Goal: Information Seeking & Learning: Learn about a topic

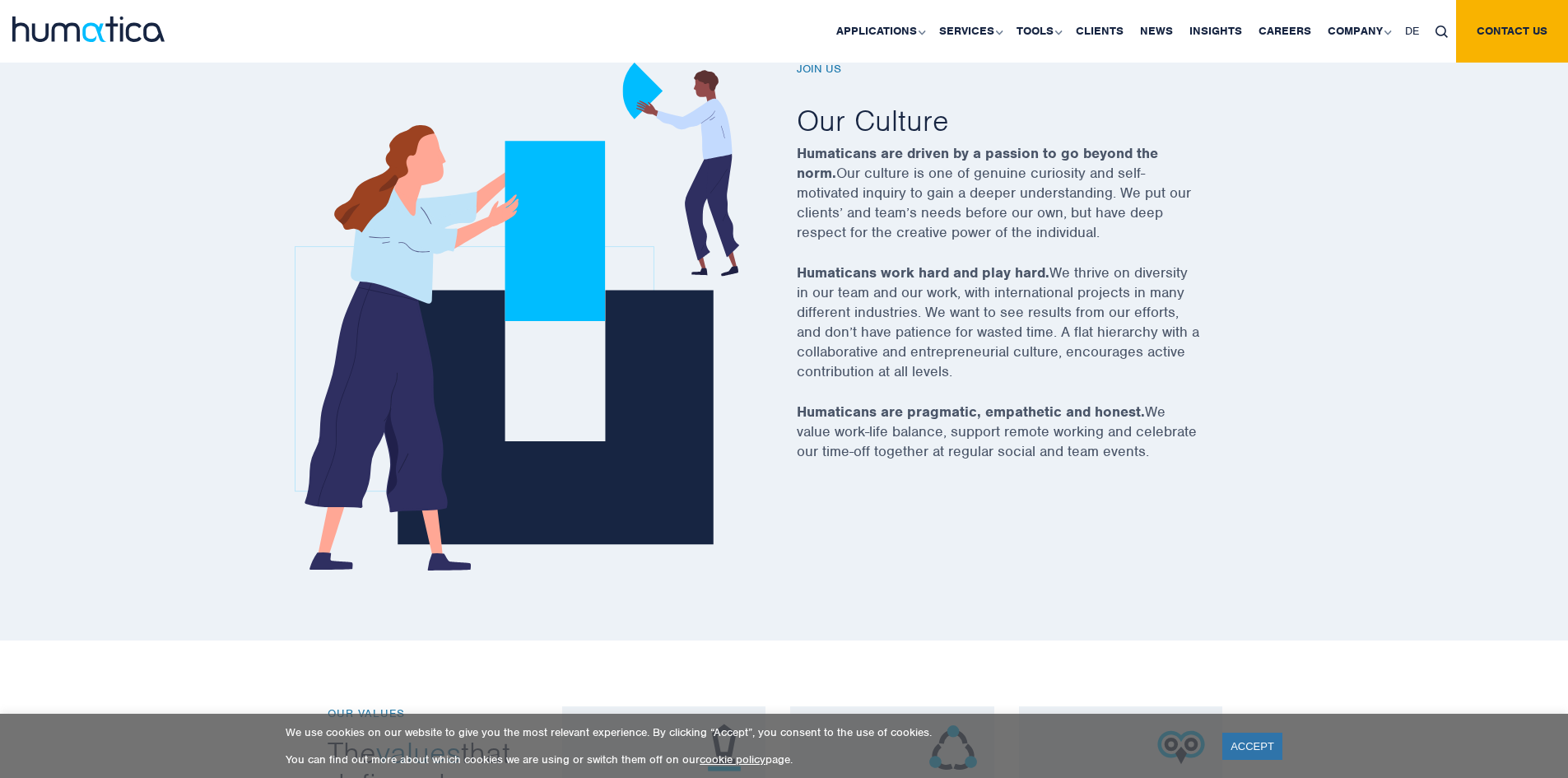
scroll to position [741, 0]
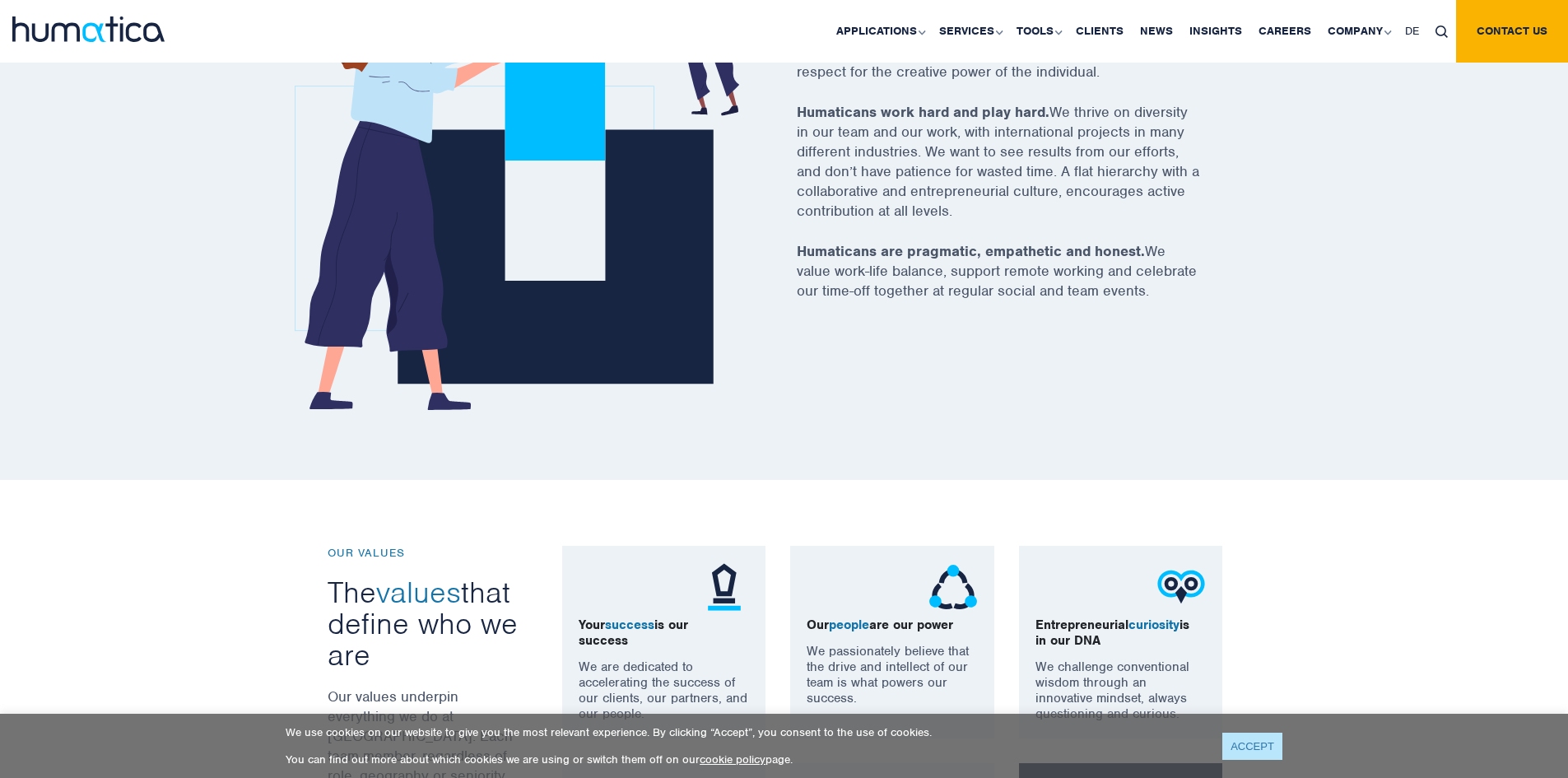
click at [1254, 758] on link "ACCEPT" at bounding box center [1253, 747] width 60 height 27
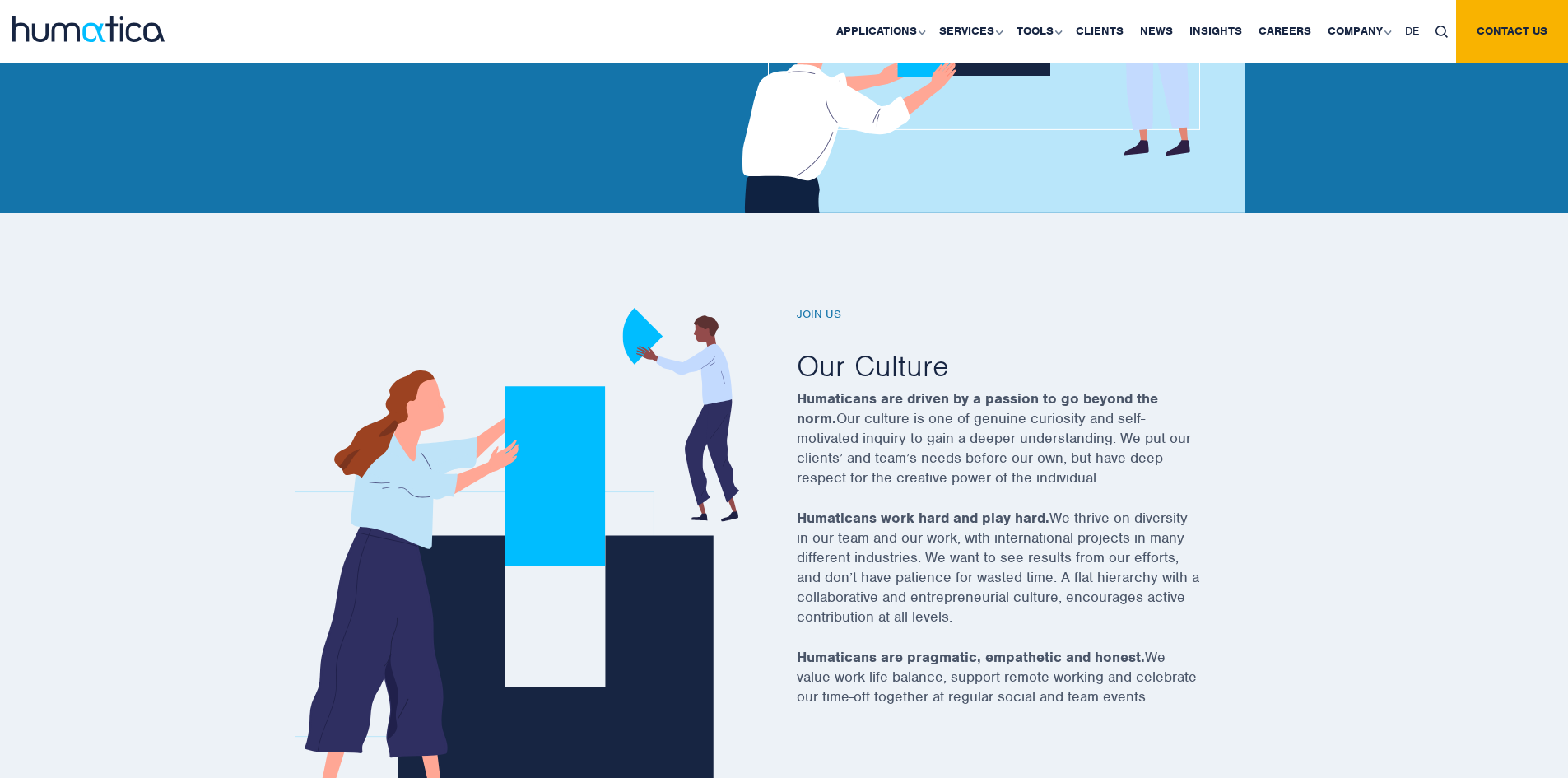
scroll to position [0, 0]
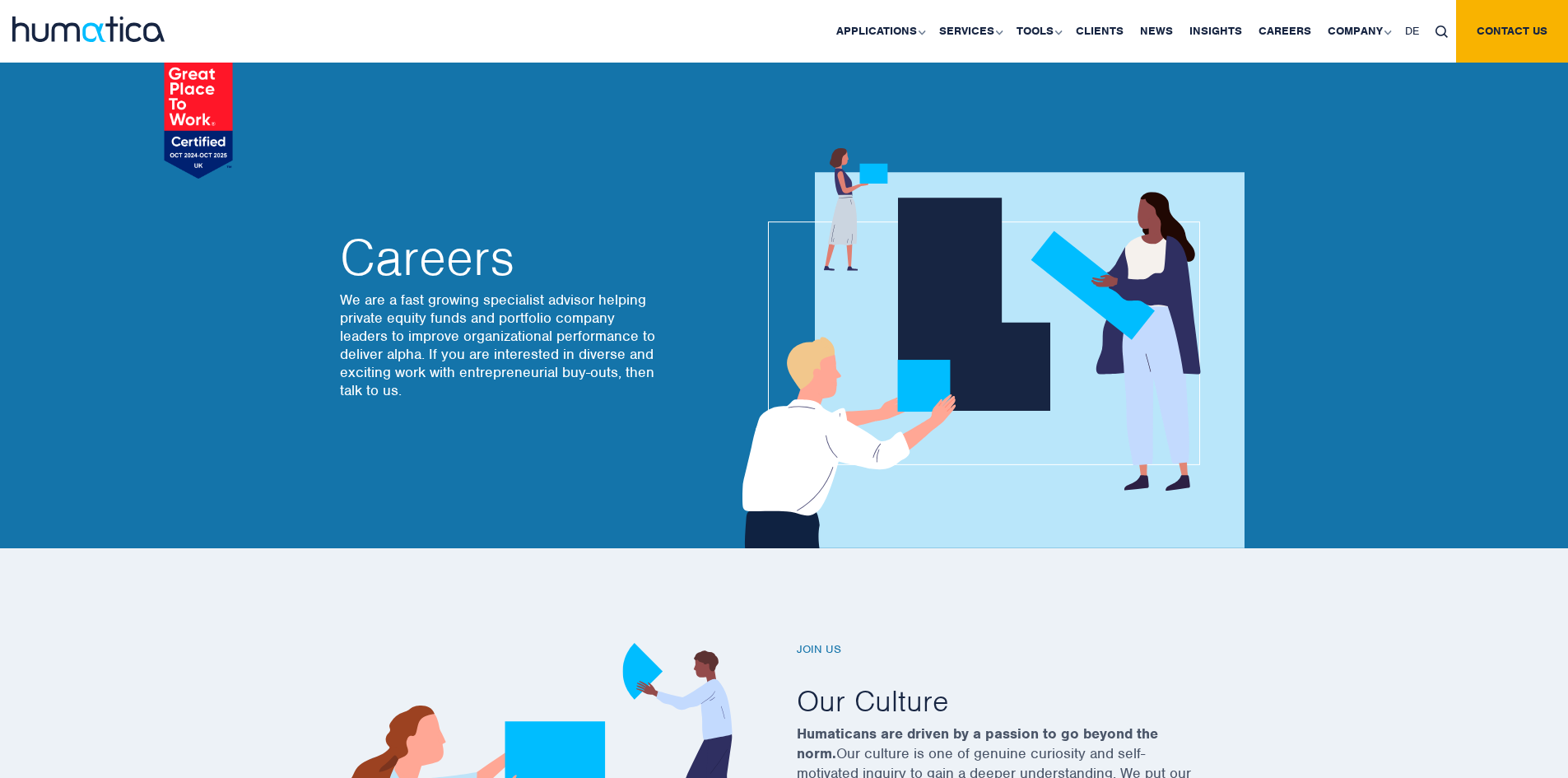
drag, startPoint x: 993, startPoint y: 35, endPoint x: 814, endPoint y: -71, distance: 208.0
drag, startPoint x: 1250, startPoint y: 475, endPoint x: 678, endPoint y: -59, distance: 782.5
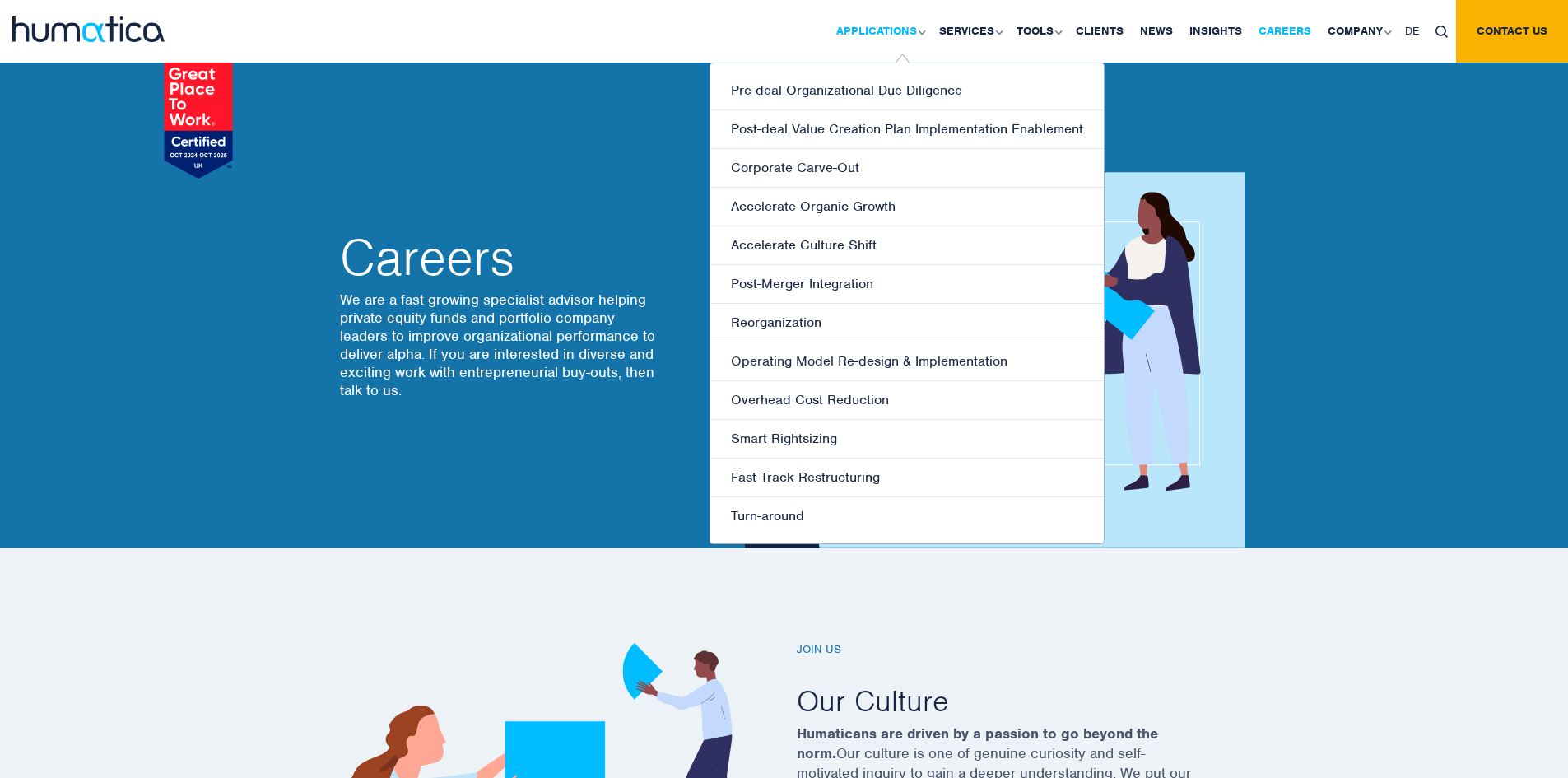
drag, startPoint x: 1298, startPoint y: 31, endPoint x: 886, endPoint y: 3, distance: 413.0
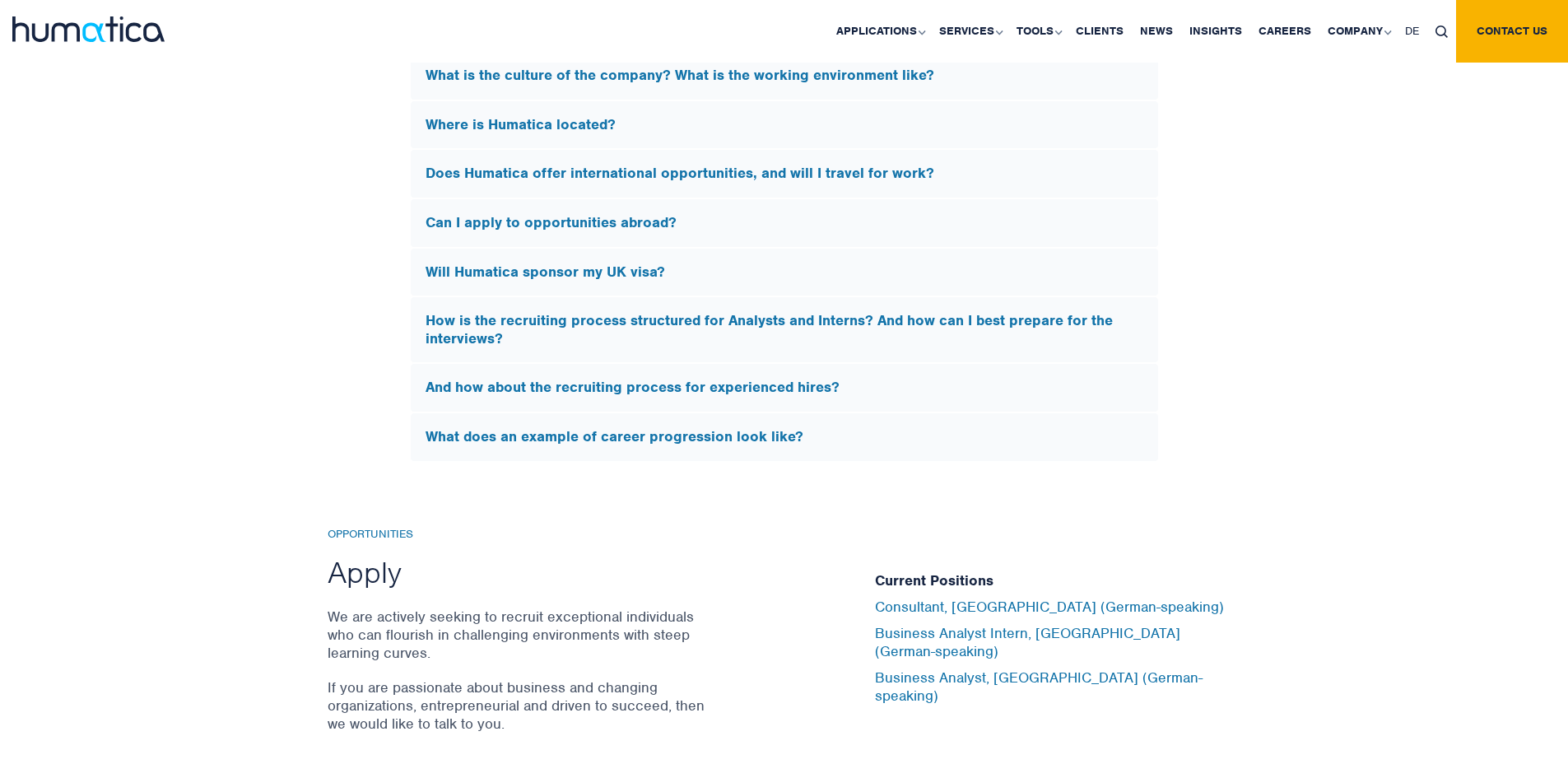
scroll to position [5437, 0]
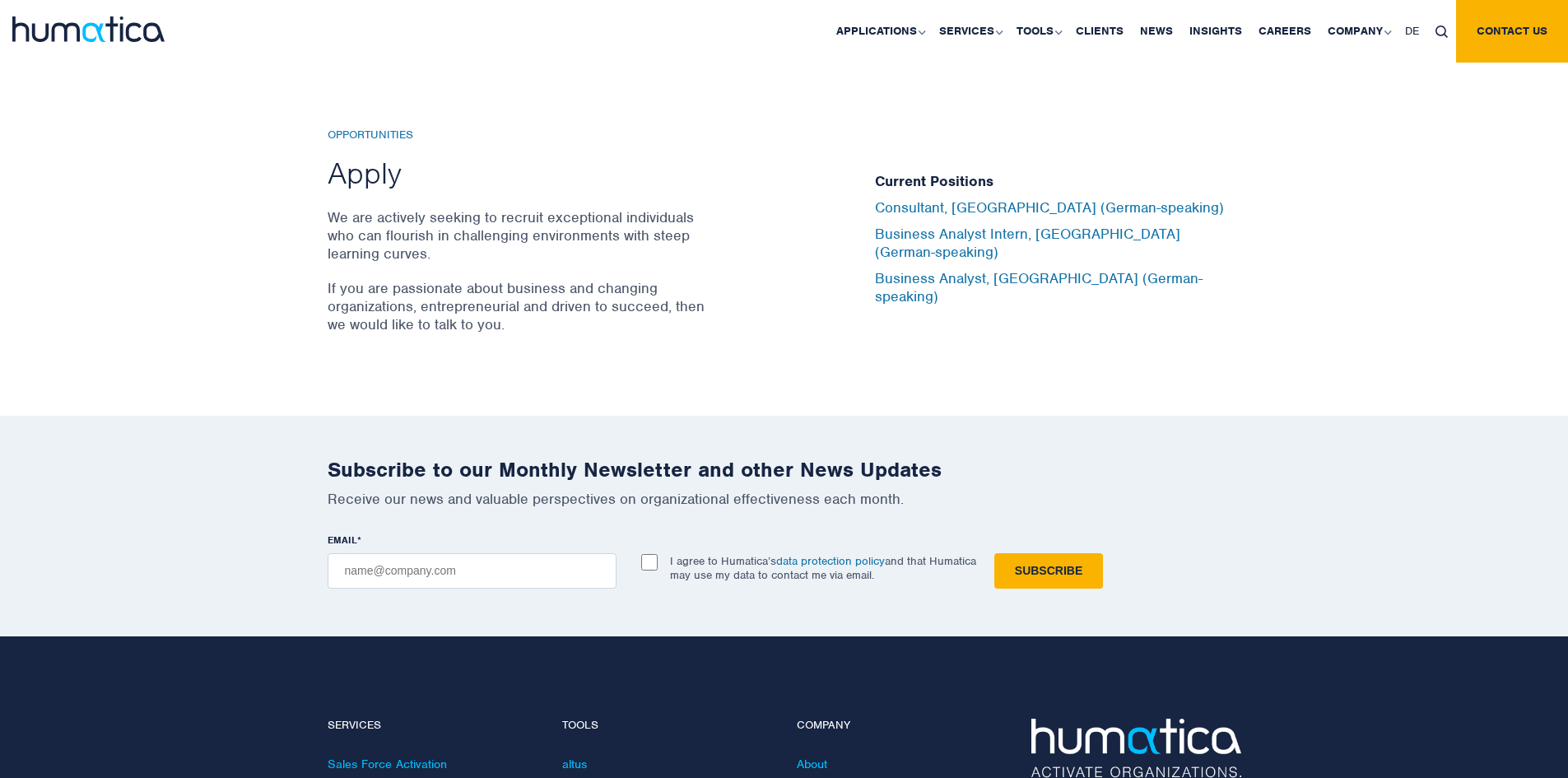
click at [1153, 99] on div "Opportunities Apply We are actively seeking to recruit exceptional individuals …" at bounding box center [784, 240] width 1568 height 355
click at [1299, 25] on link "Careers" at bounding box center [1285, 31] width 69 height 63
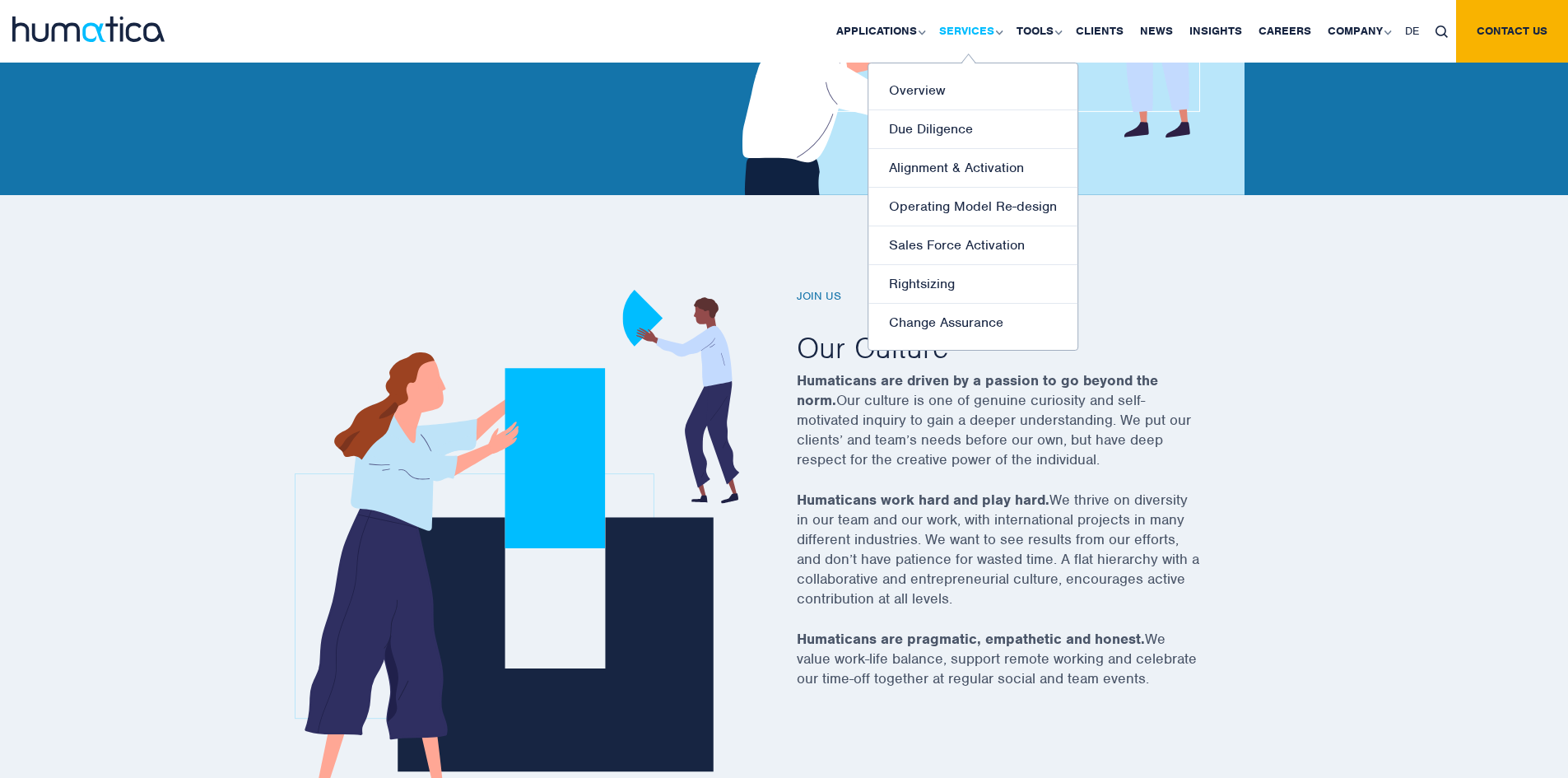
scroll to position [247, 0]
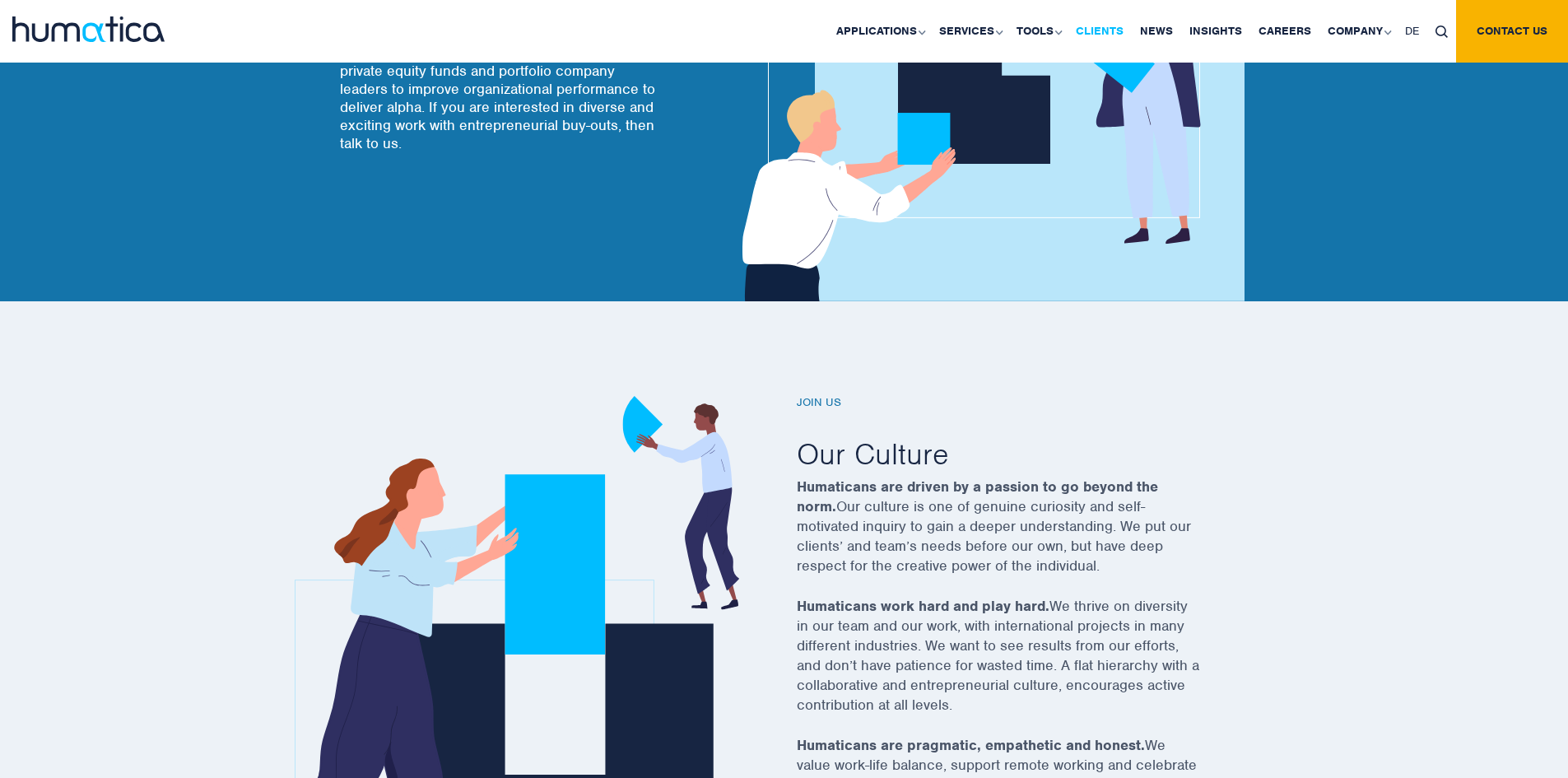
click at [1113, 33] on link "Clients" at bounding box center [1100, 31] width 65 height 63
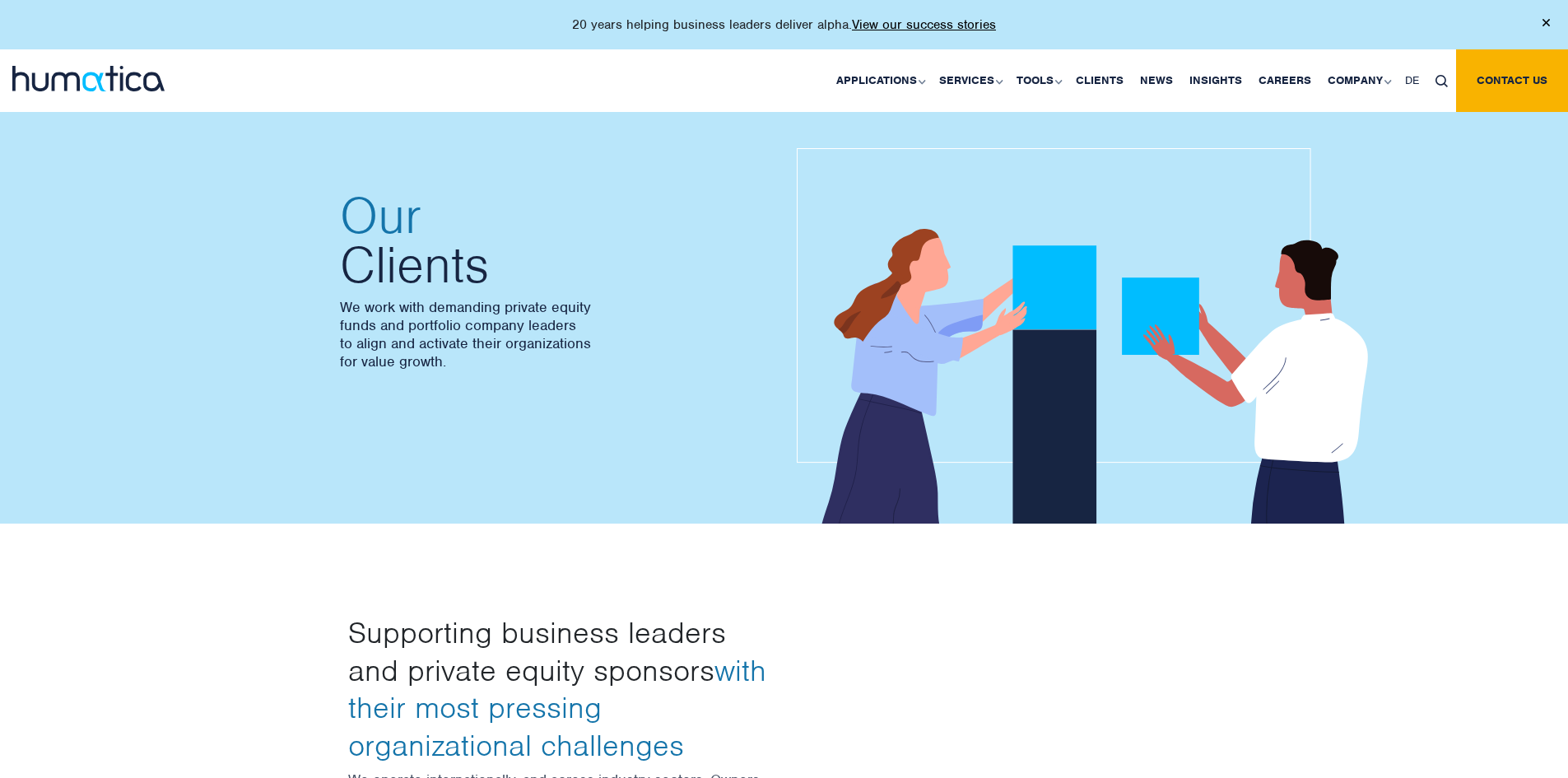
drag, startPoint x: 1296, startPoint y: 243, endPoint x: 1026, endPoint y: -71, distance: 414.1
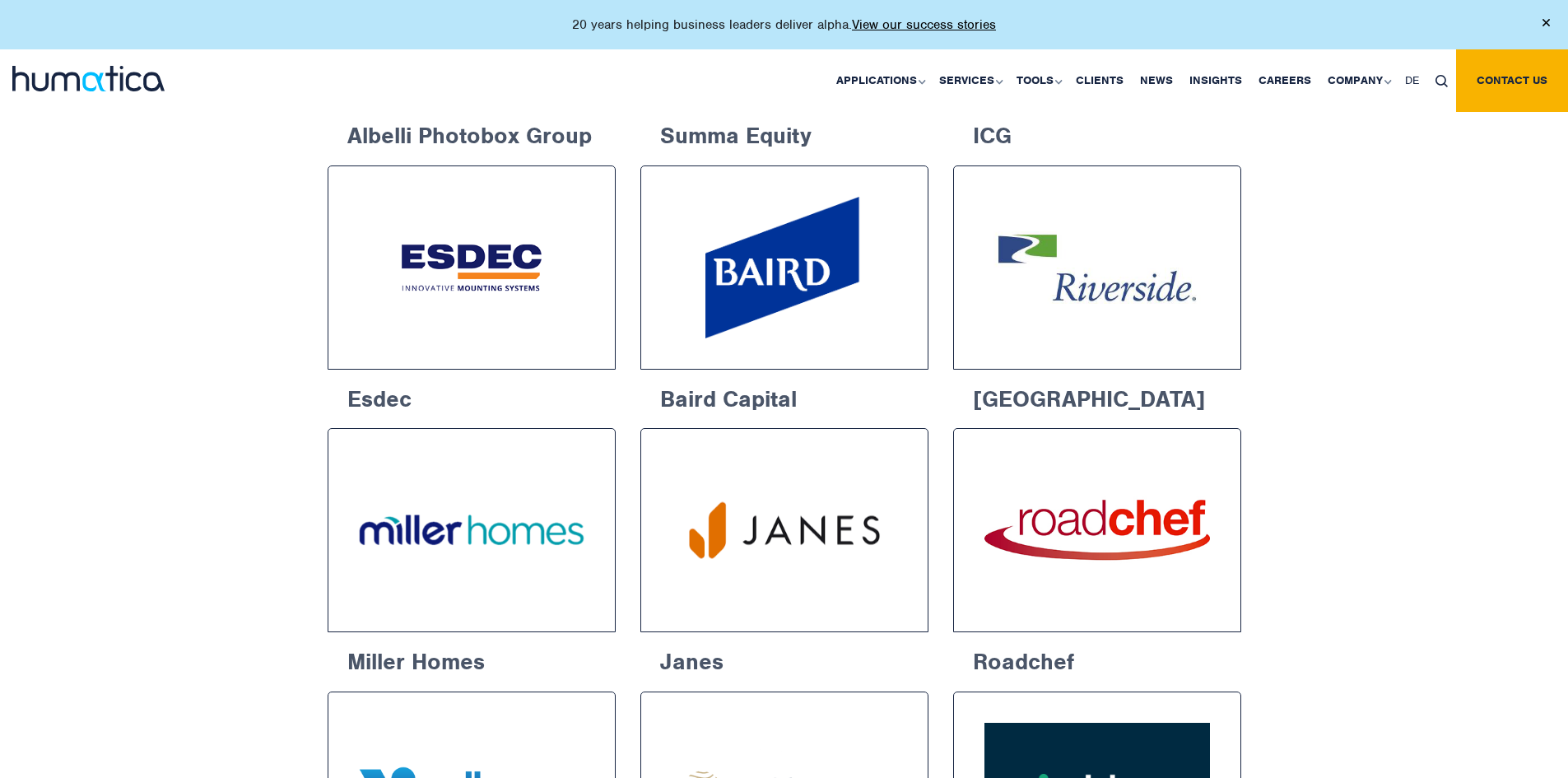
scroll to position [1483, 0]
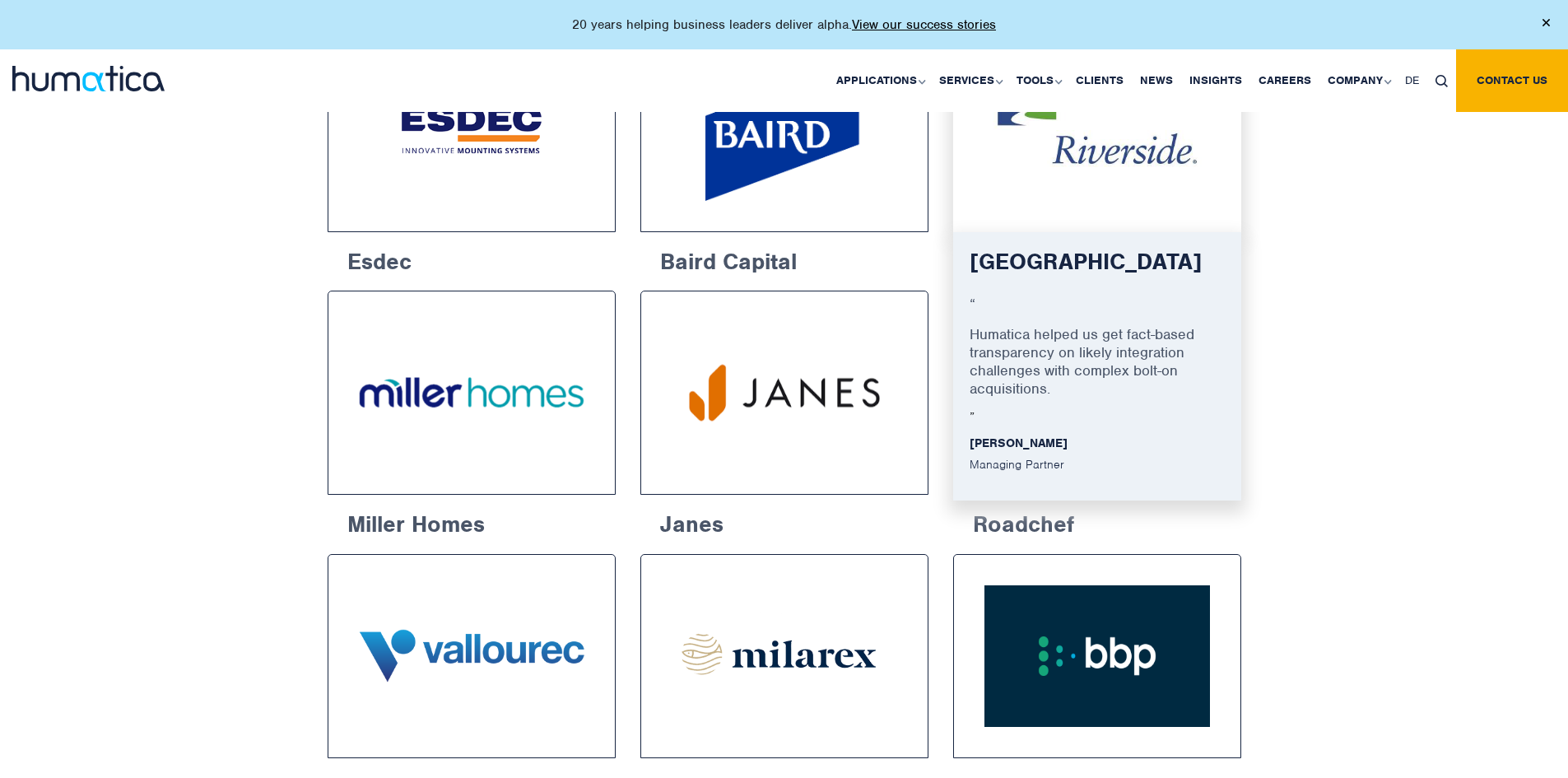
click at [1047, 263] on h6 "Riverside" at bounding box center [1097, 269] width 255 height 40
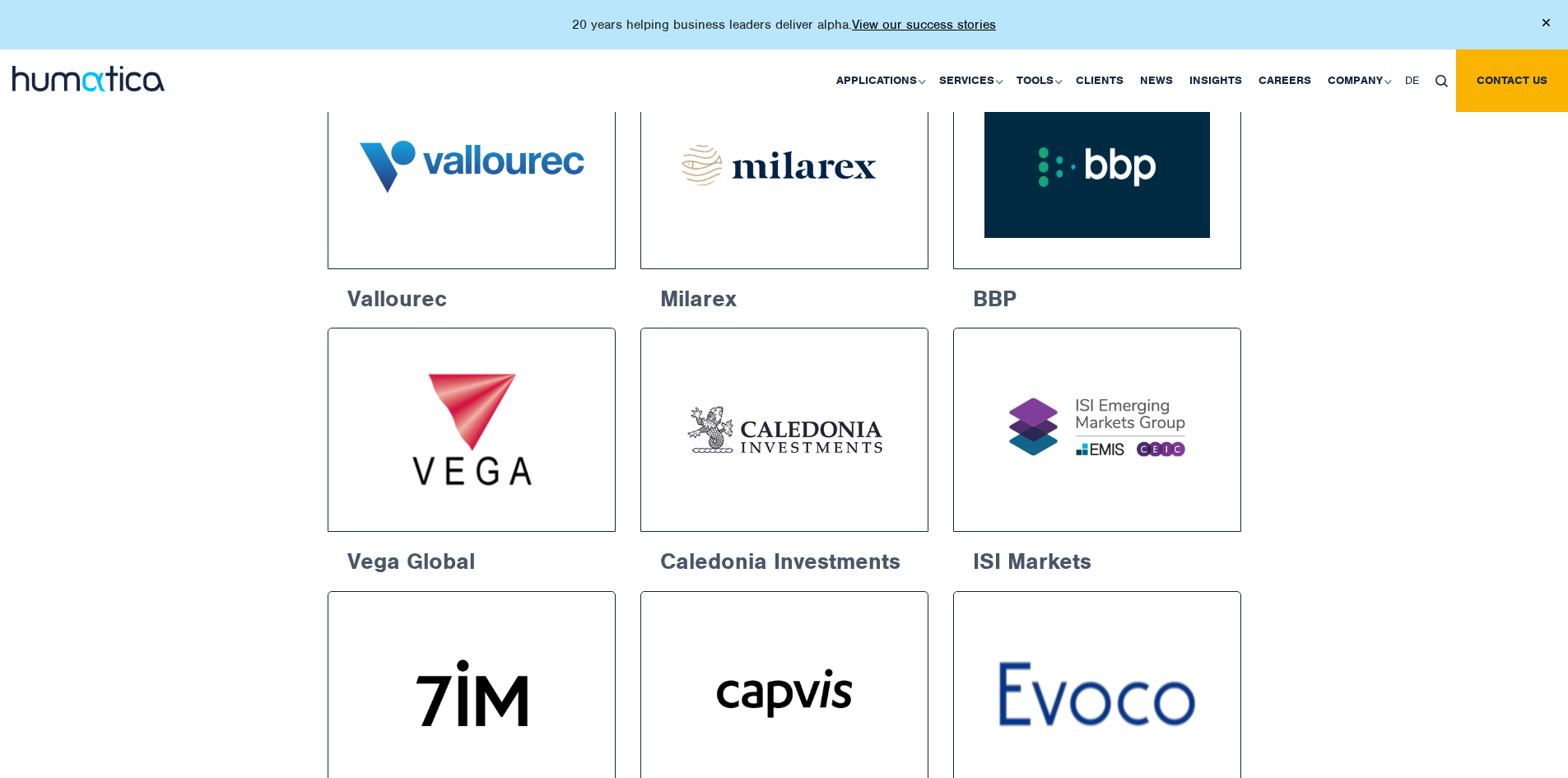
scroll to position [1977, 0]
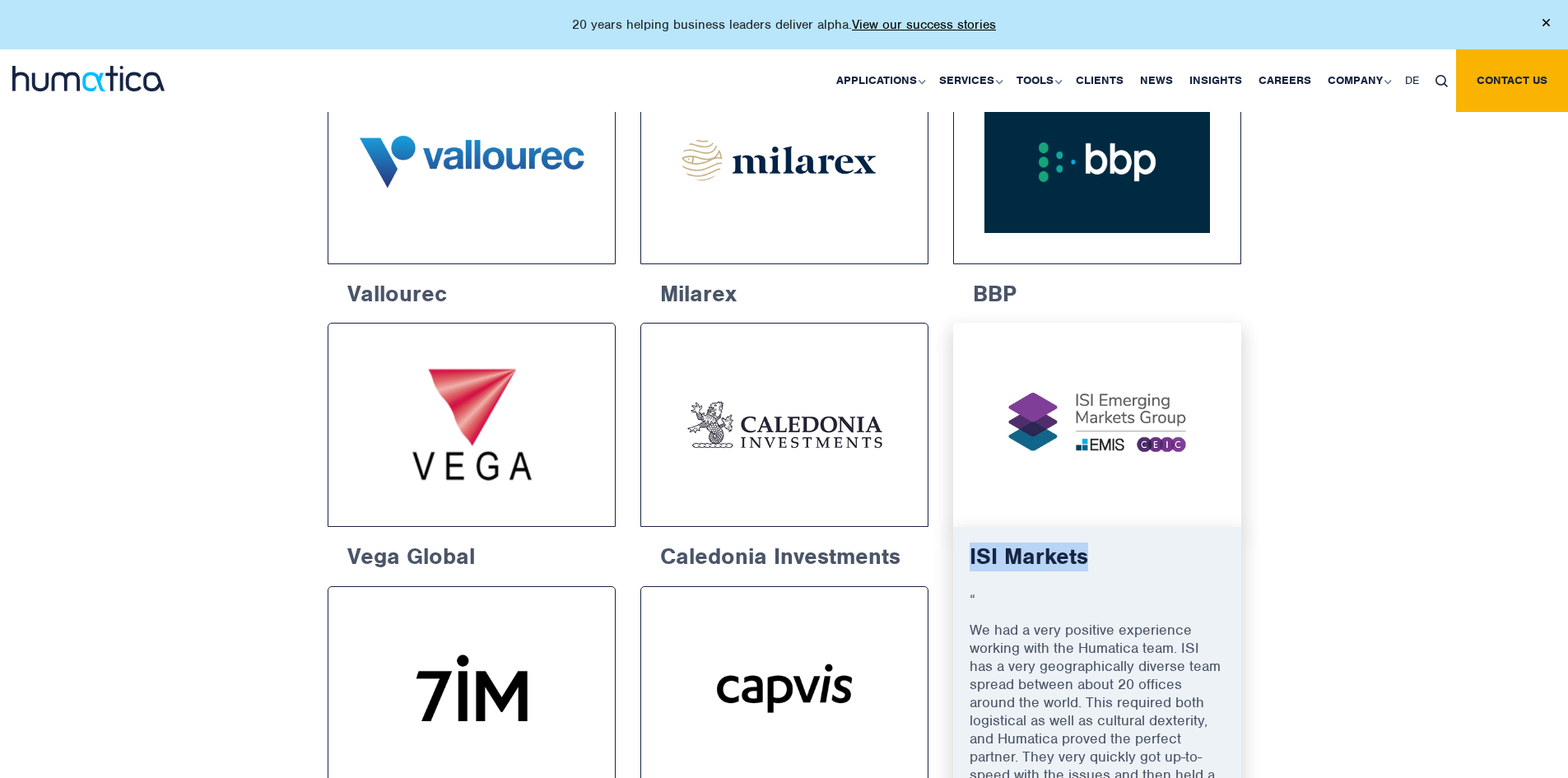
drag, startPoint x: 963, startPoint y: 568, endPoint x: 1117, endPoint y: 567, distance: 154.0
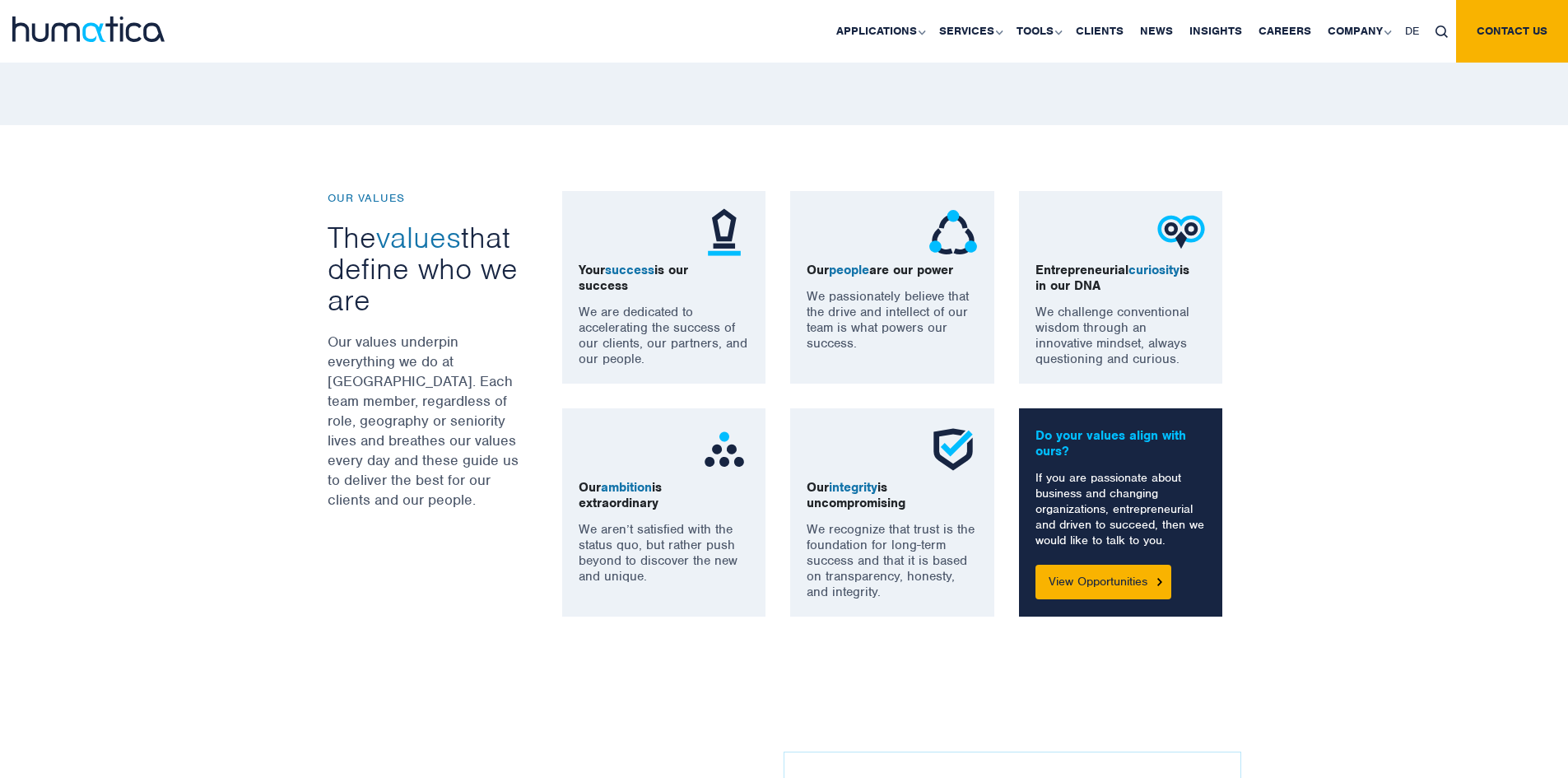
scroll to position [1153, 0]
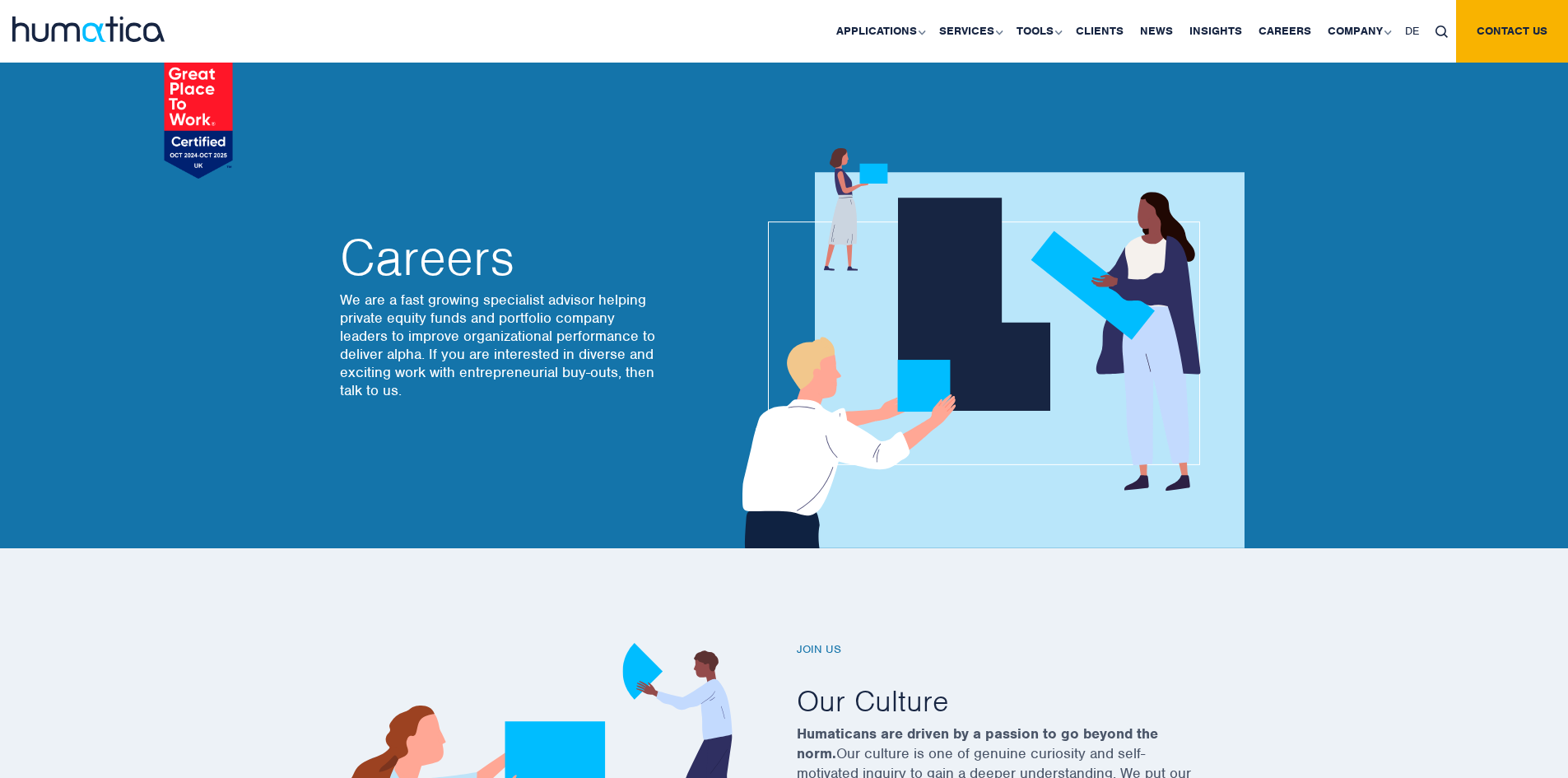
scroll to position [5496, 0]
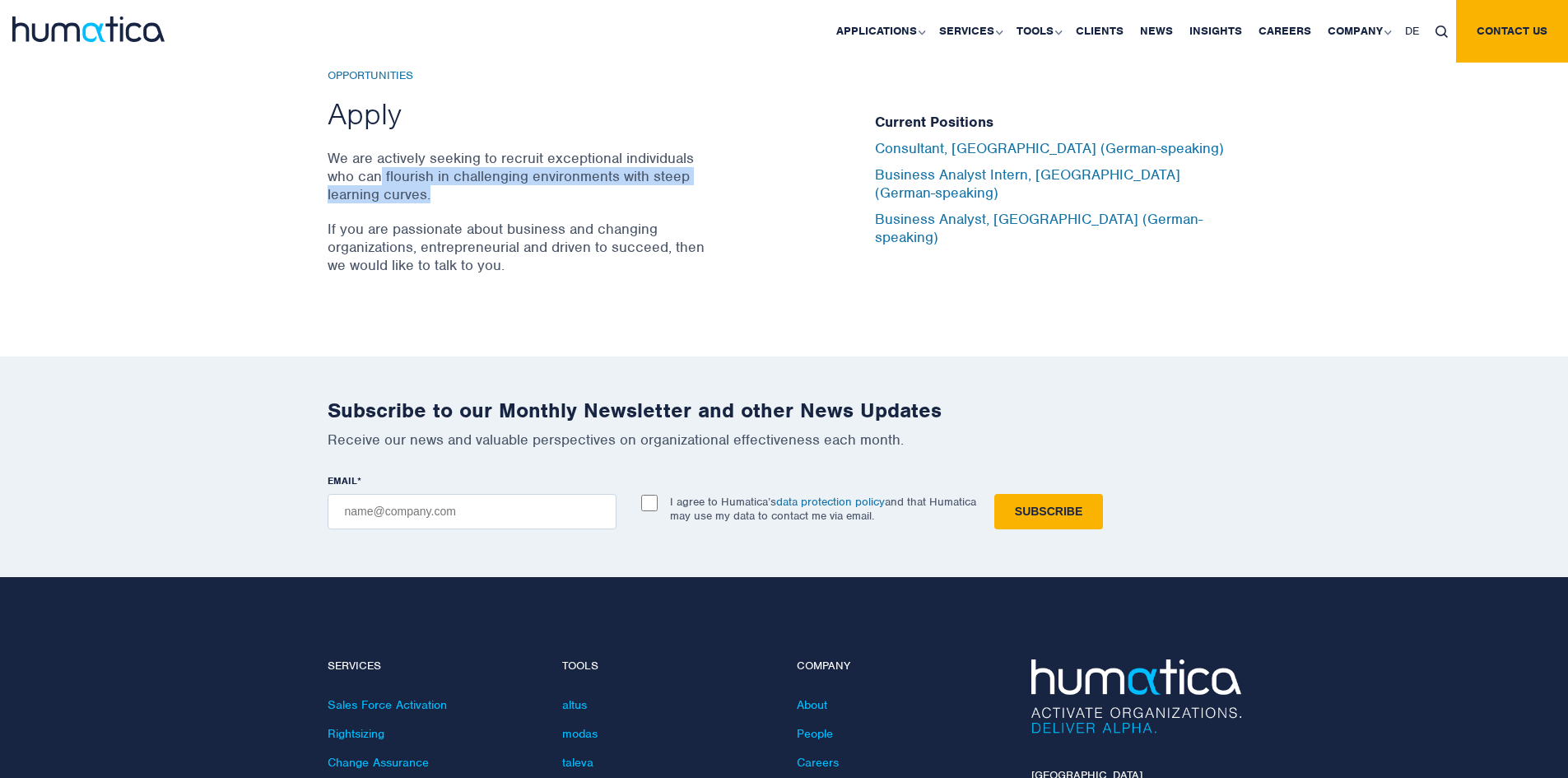
drag, startPoint x: 385, startPoint y: 178, endPoint x: 541, endPoint y: 196, distance: 157.0
click at [555, 189] on p "We are actively seeking to recruit exceptional individuals who can flourish in …" at bounding box center [519, 176] width 382 height 54
click at [490, 196] on p "We are actively seeking to recruit exceptional individuals who can flourish in …" at bounding box center [519, 176] width 382 height 54
click at [438, 145] on div "Opportunities Apply We are actively seeking to recruit exceptional individuals …" at bounding box center [589, 180] width 523 height 223
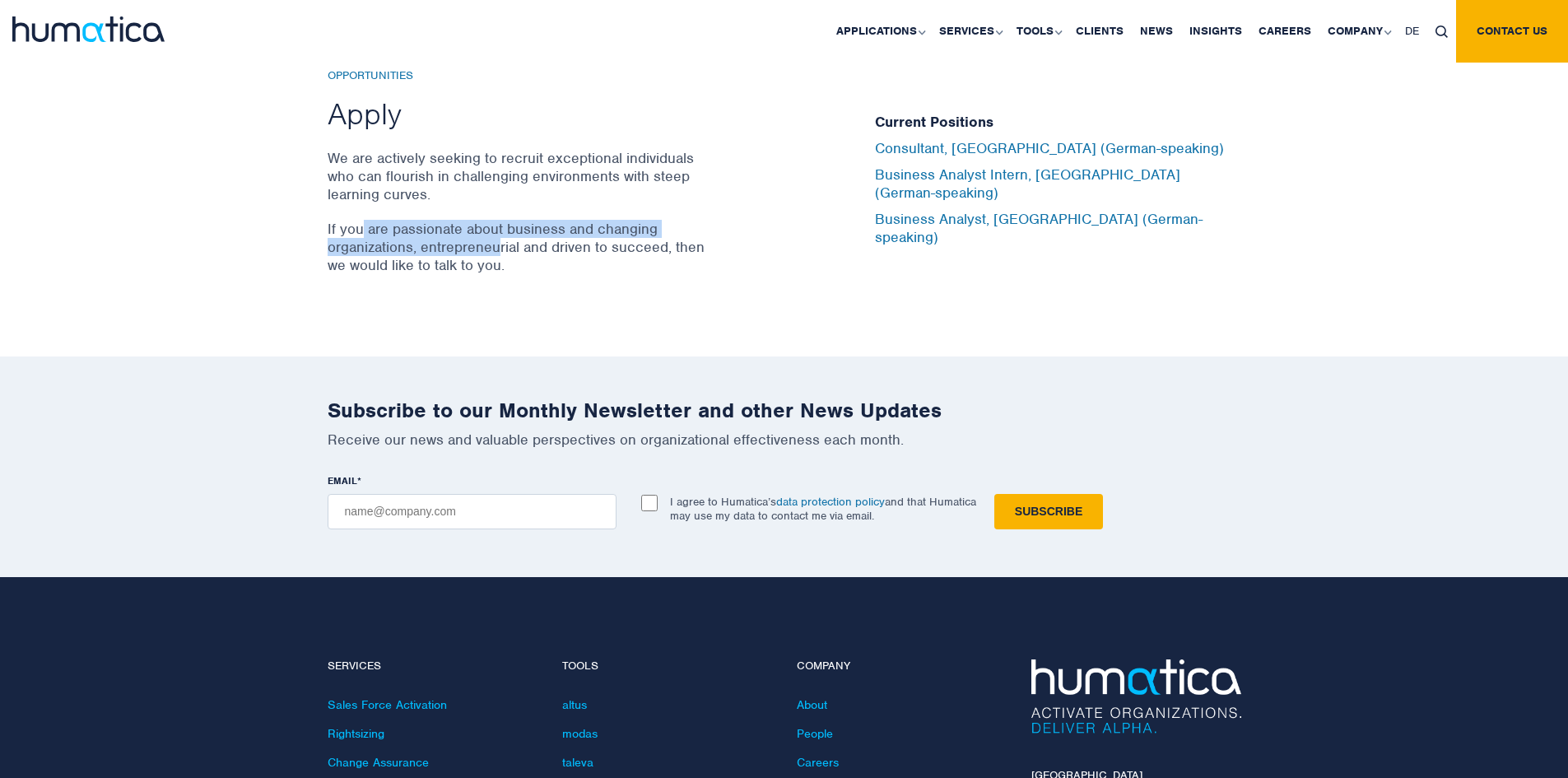
drag, startPoint x: 424, startPoint y: 240, endPoint x: 529, endPoint y: 253, distance: 105.8
click at [514, 251] on p "If you are passionate about business and changing organizations, entrepreneuria…" at bounding box center [519, 247] width 382 height 54
click at [555, 262] on p "If you are passionate about business and changing organizations, entrepreneuria…" at bounding box center [519, 247] width 382 height 54
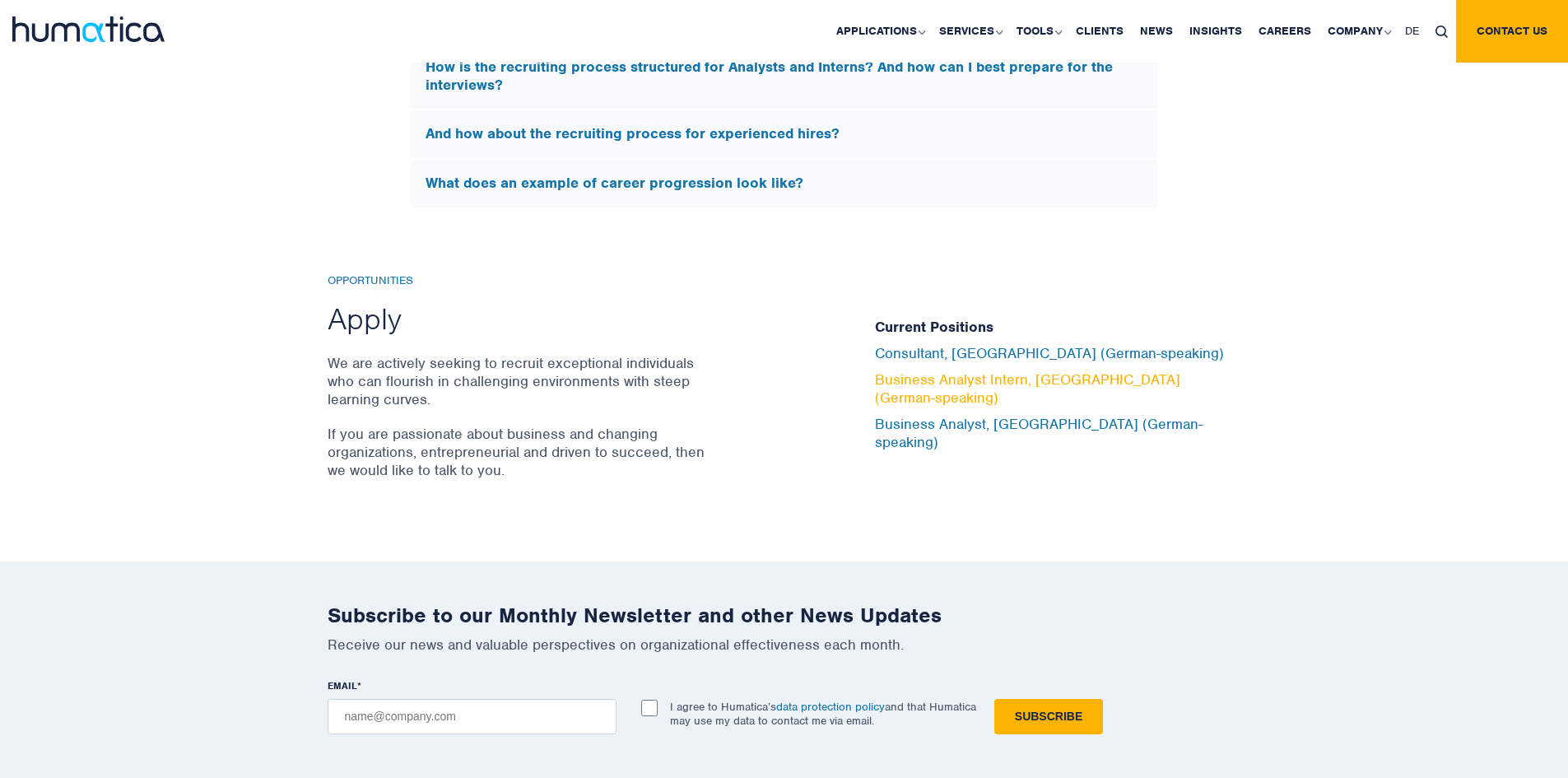
scroll to position [4831, 0]
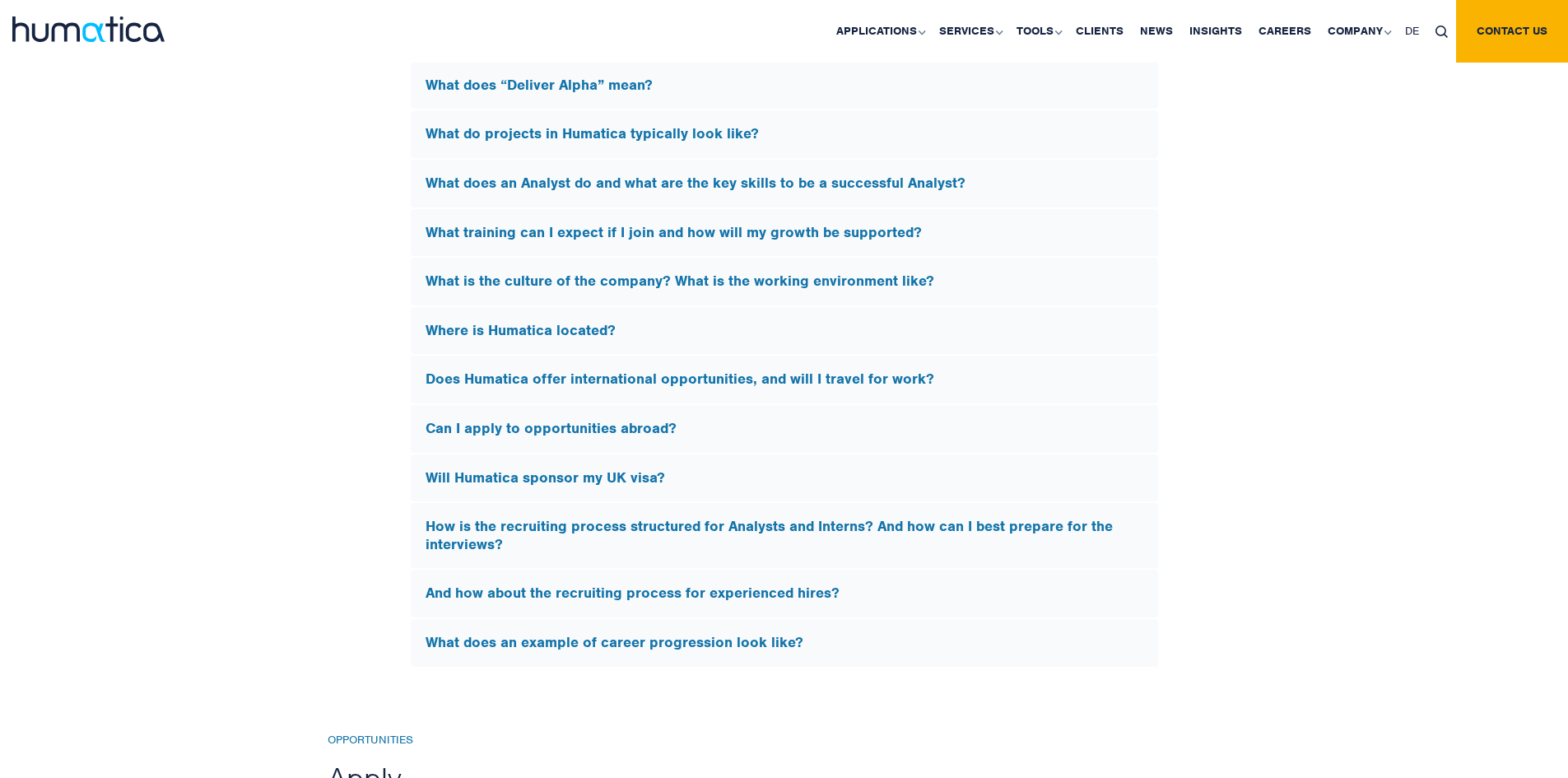
click at [963, 379] on h5 "Does Humatica offer international opportunities, and will I travel for work?" at bounding box center [784, 379] width 718 height 18
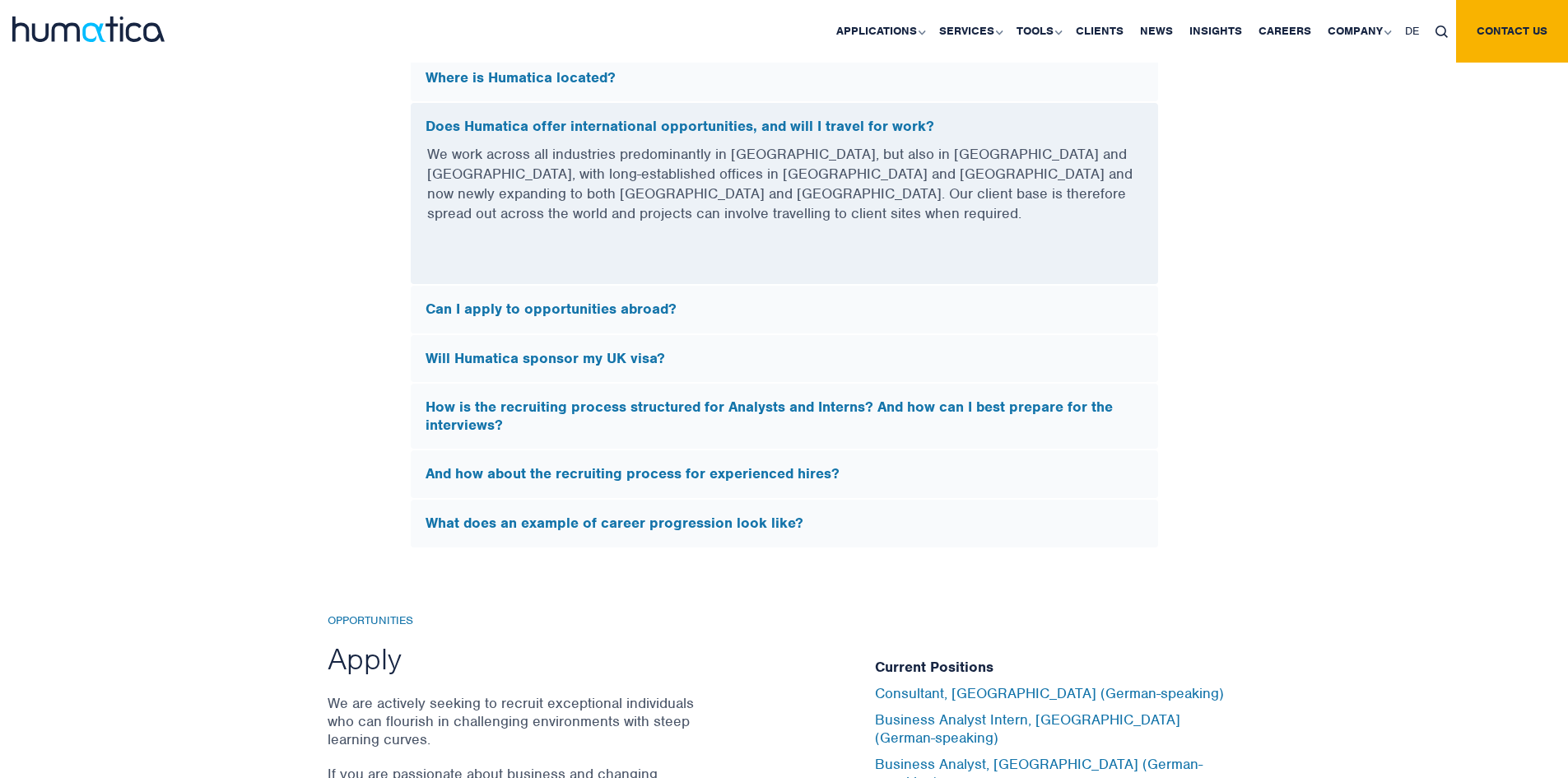
click at [1013, 103] on div "Does Humatica offer international opportunities, and will I travel for work?" at bounding box center [784, 123] width 748 height 41
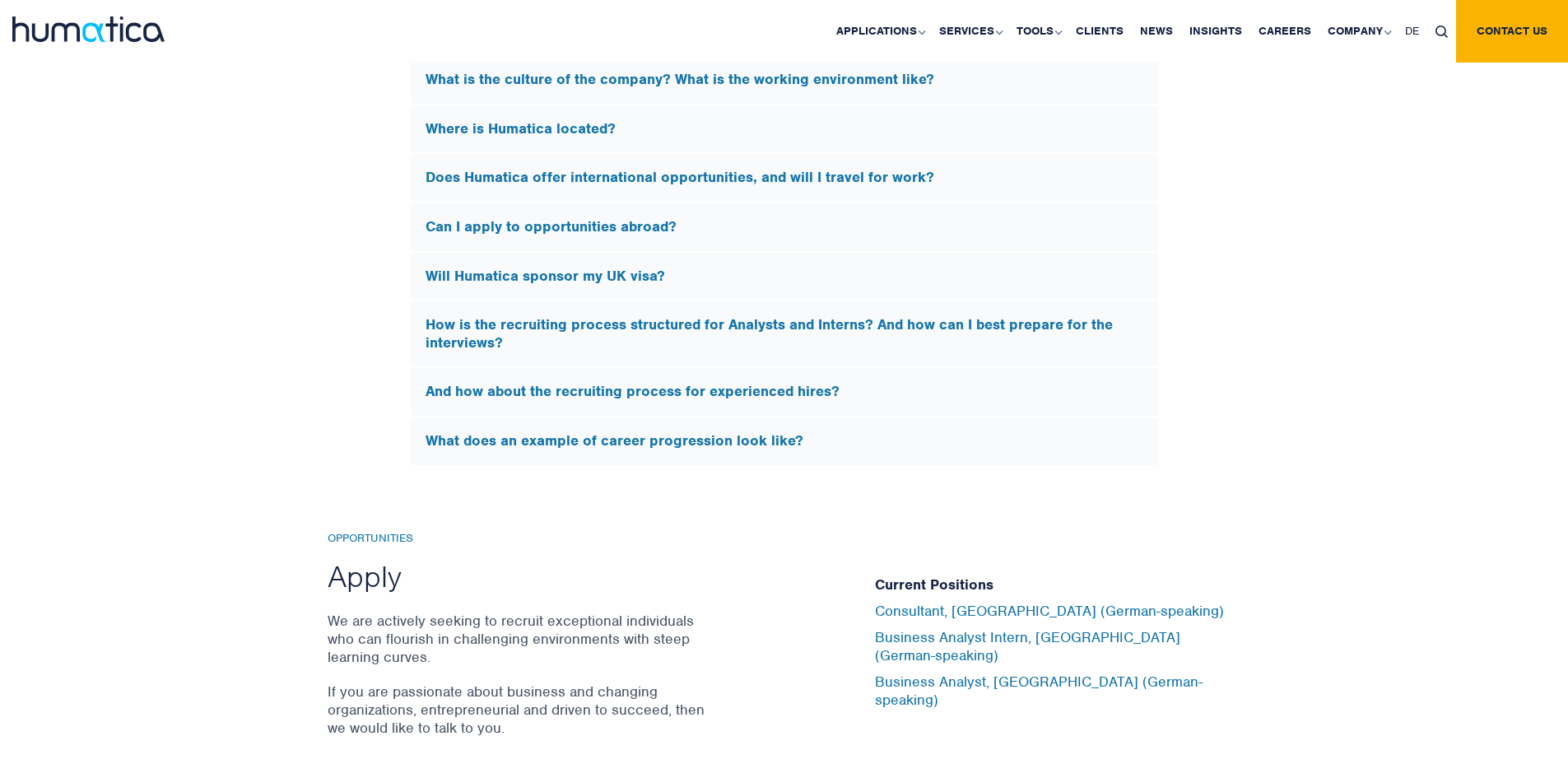
scroll to position [0, 0]
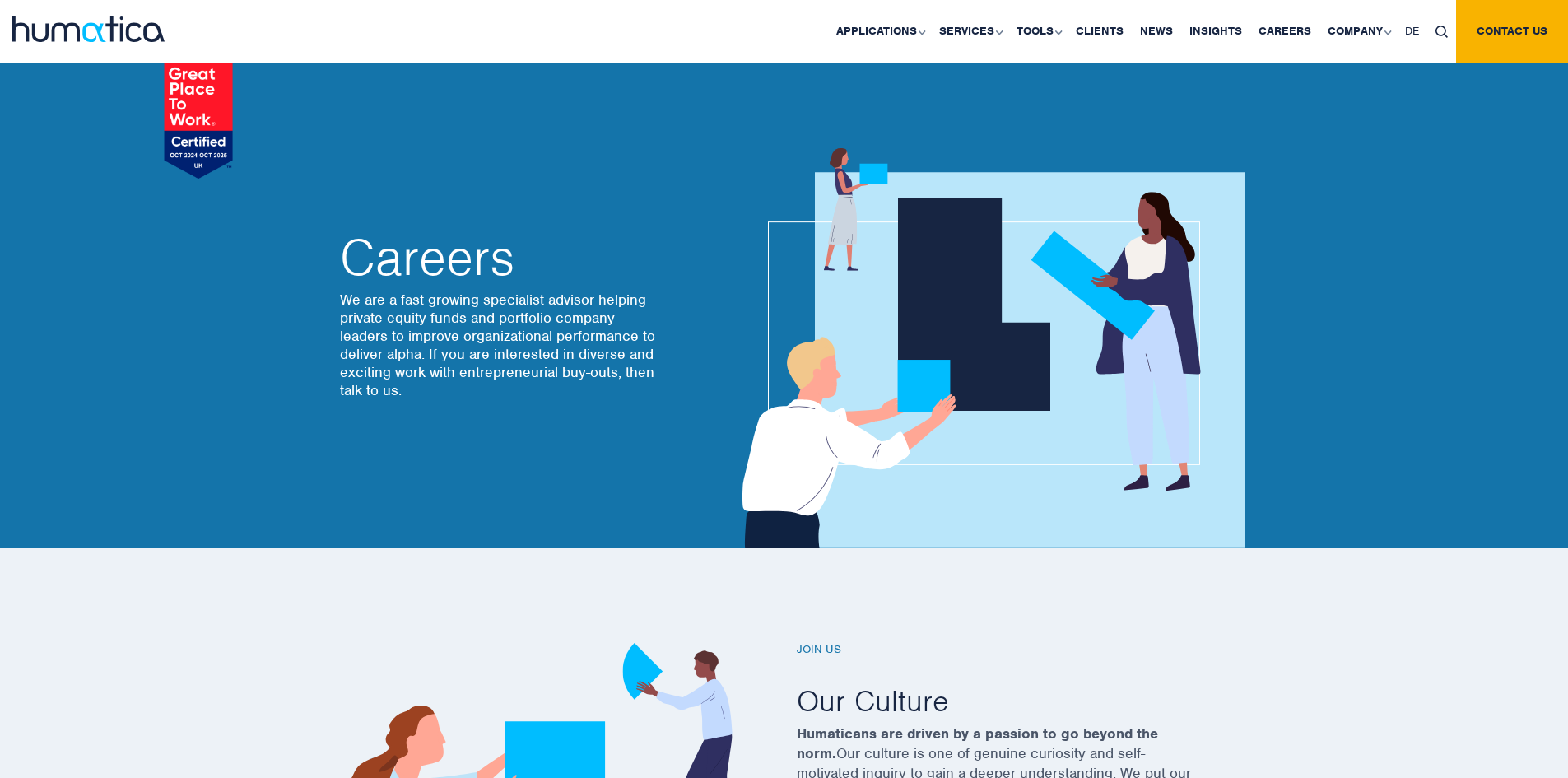
drag, startPoint x: 834, startPoint y: 559, endPoint x: 591, endPoint y: -18, distance: 626.1
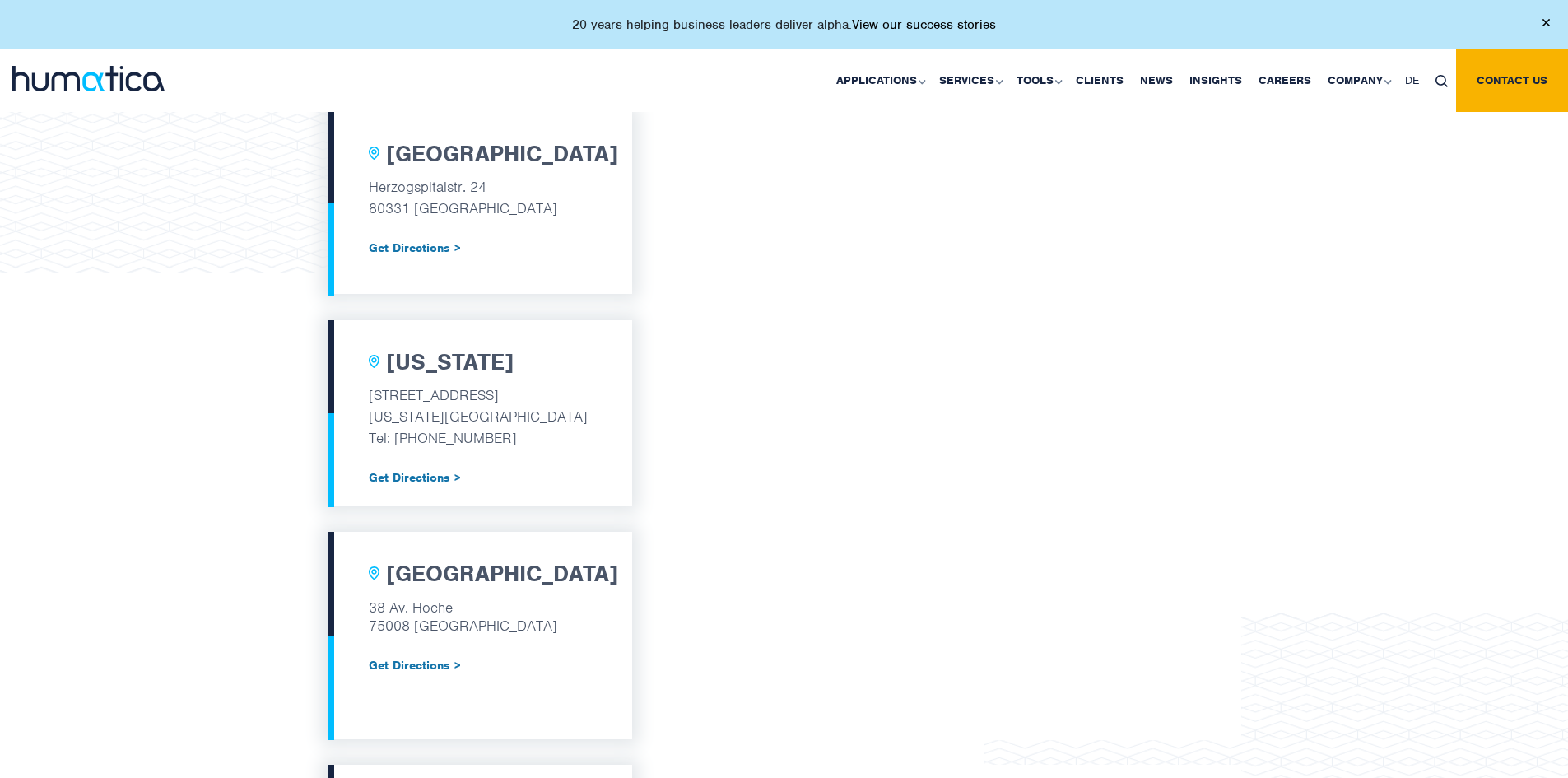
scroll to position [886, 0]
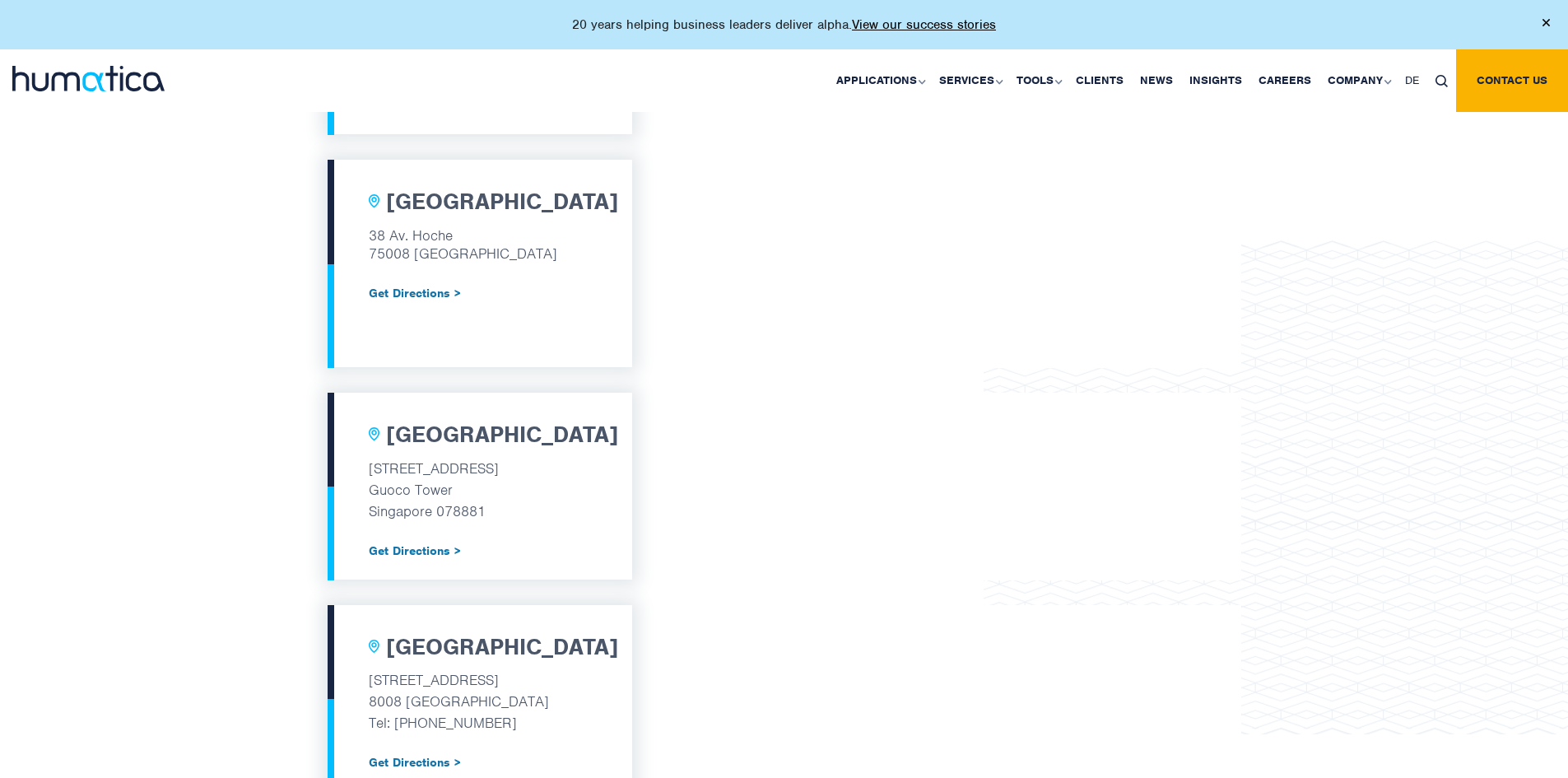
click at [1383, 504] on div "[GEOGRAPHIC_DATA] [STREET_ADDRESS] Tel: [PHONE_NUMBER] Get Directions > [GEOGRA…" at bounding box center [784, 83] width 1568 height 1468
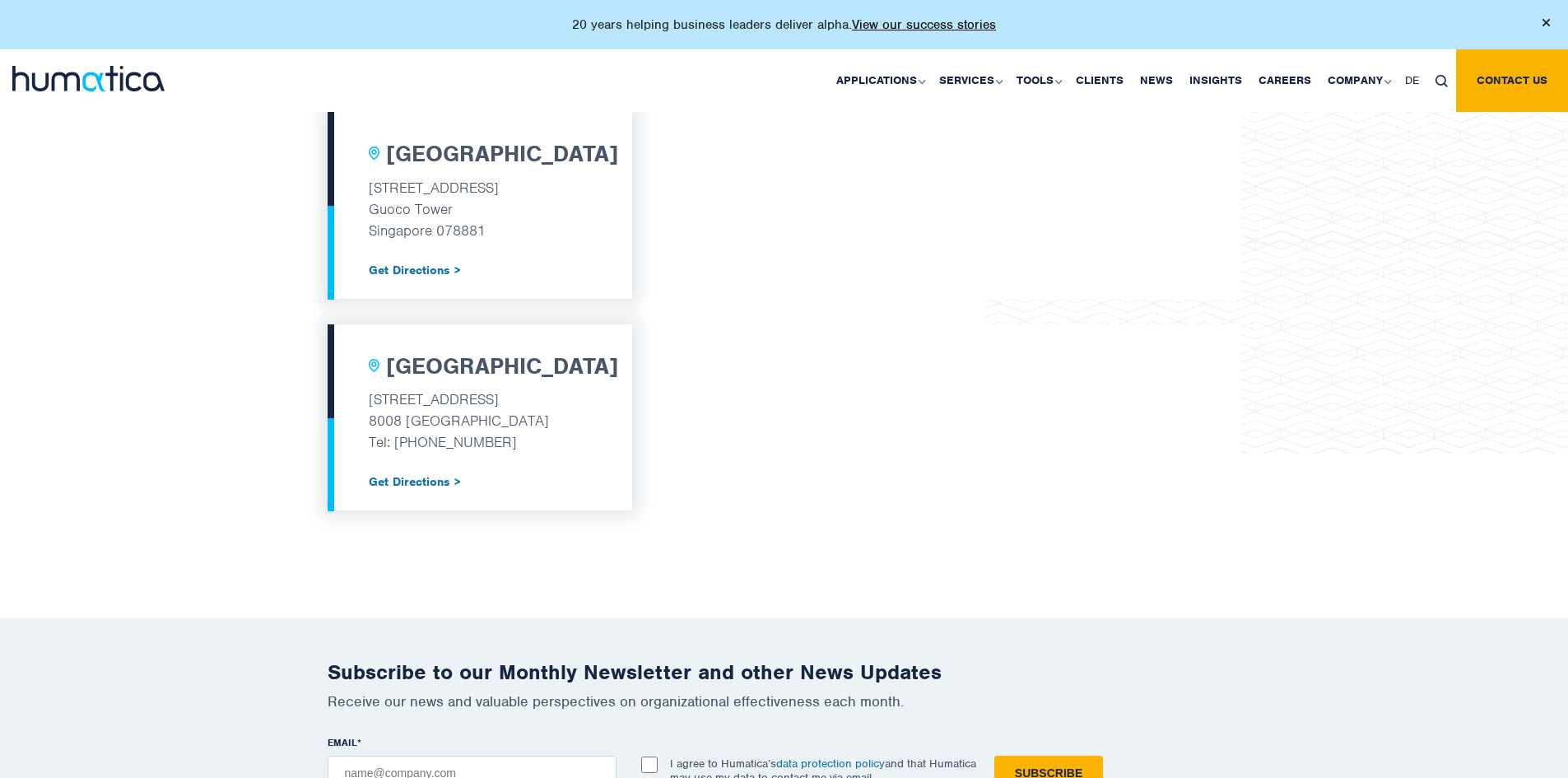
scroll to position [1710, 0]
